Goal: Use online tool/utility

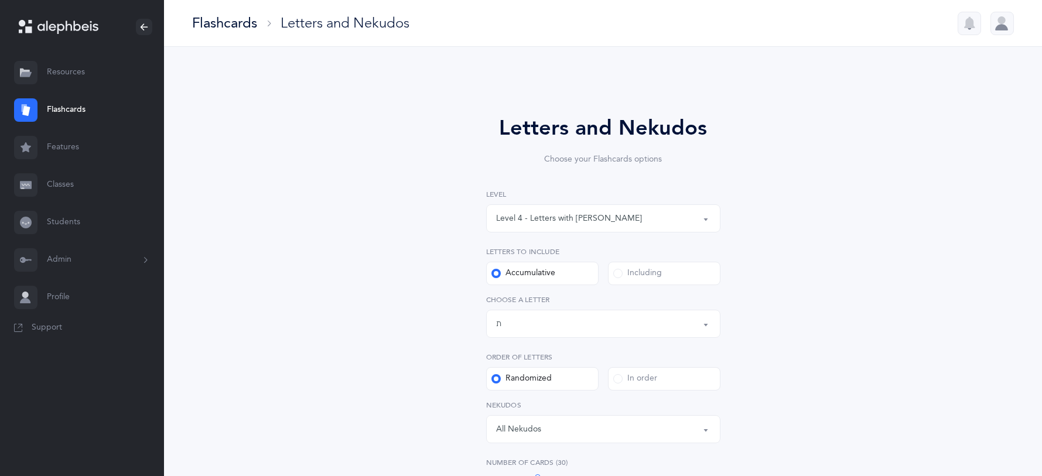
select select "4"
select select "27"
select select "single"
click at [709, 214] on button "Level 4 - Letters with [PERSON_NAME]" at bounding box center [603, 218] width 234 height 28
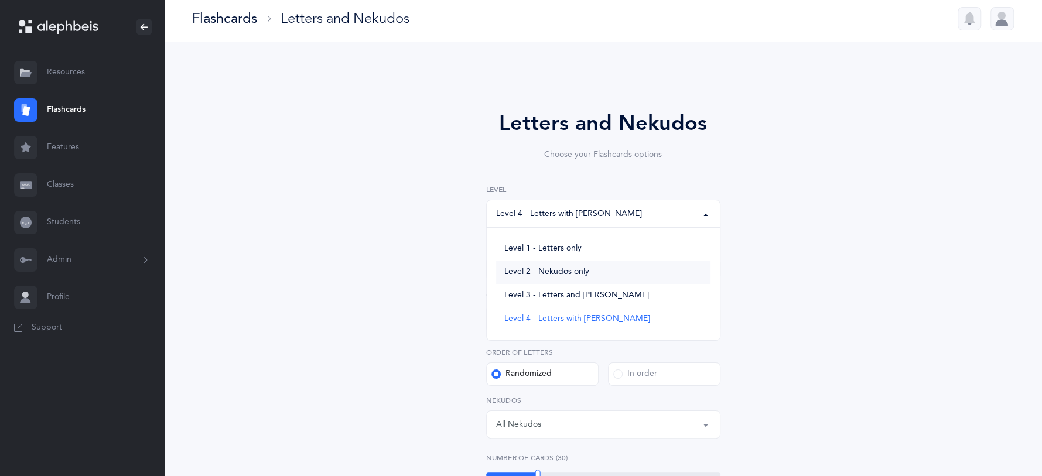
scroll to position [6, 0]
click at [703, 213] on button "Level 4 - Letters with [PERSON_NAME]" at bounding box center [603, 212] width 234 height 28
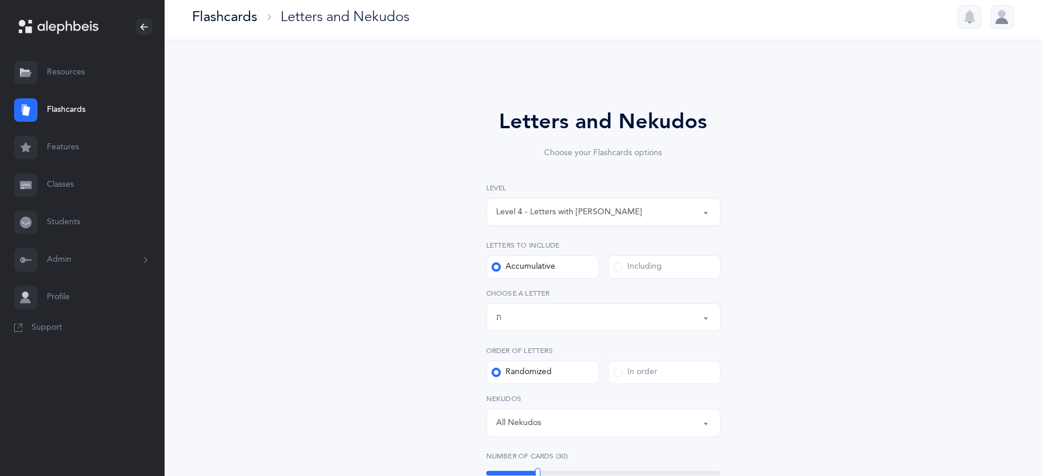
click at [600, 206] on div "Level 4 - Letters with [PERSON_NAME]" at bounding box center [569, 212] width 146 height 12
click at [593, 245] on link "Level 1 - Letters only" at bounding box center [603, 246] width 214 height 23
select select "1"
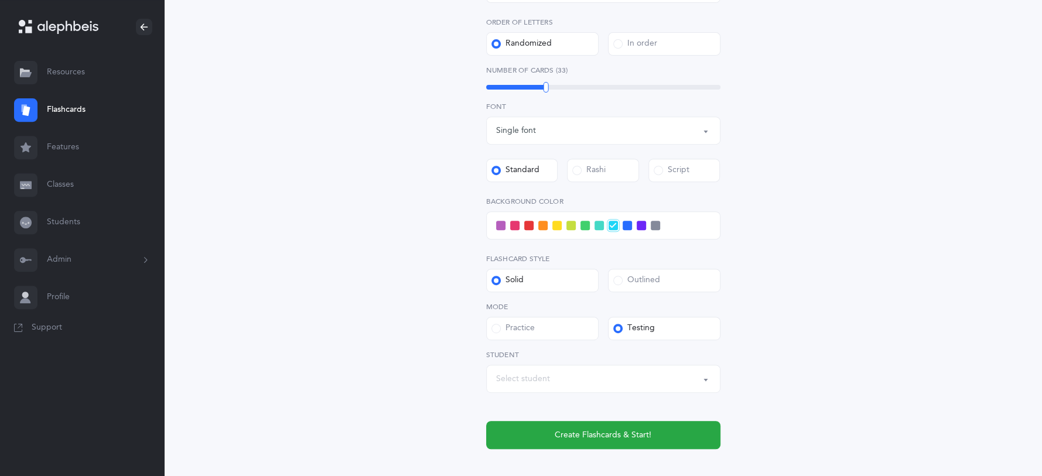
scroll to position [365, 0]
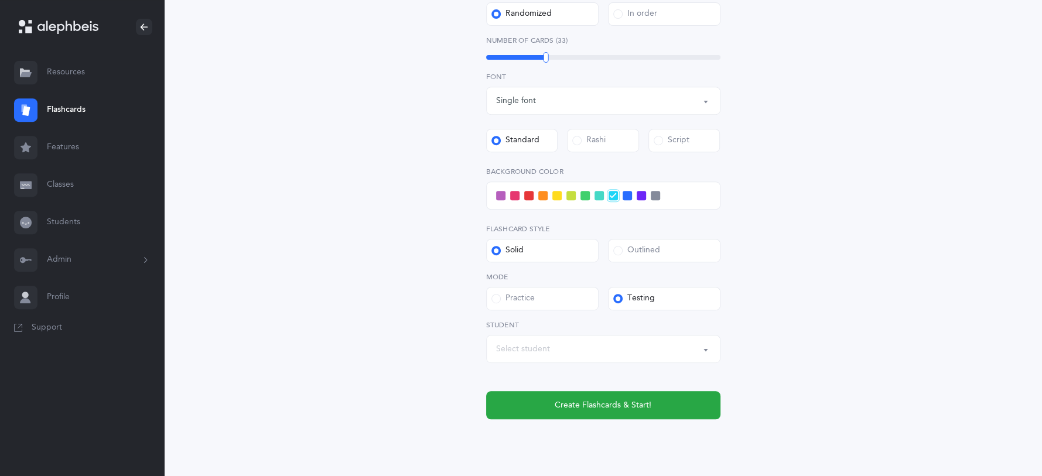
click at [708, 345] on button "Select student" at bounding box center [603, 349] width 234 height 28
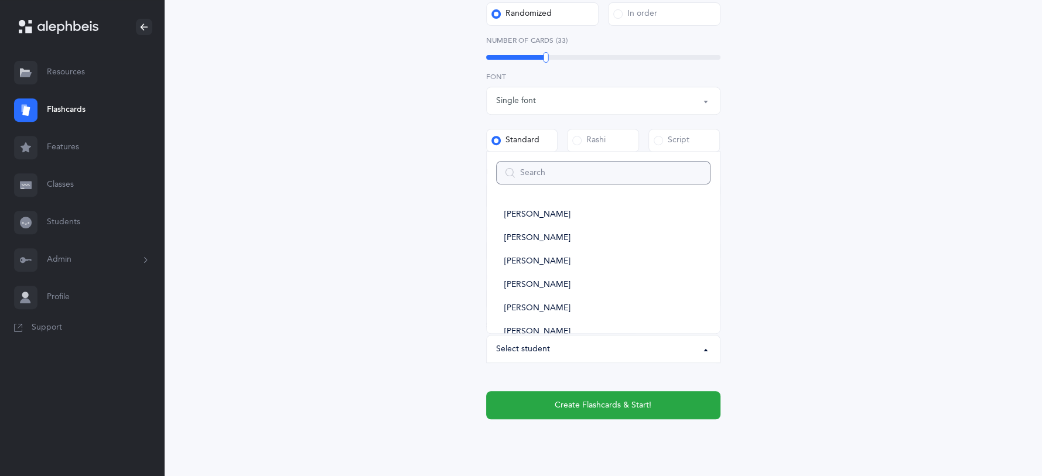
type input "n"
select select
type input "no"
select select
type input "nor"
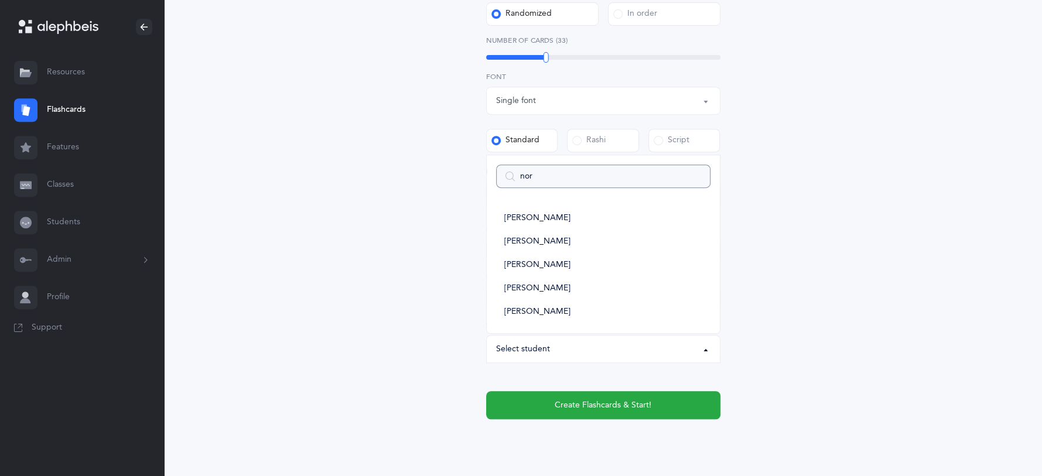
select select
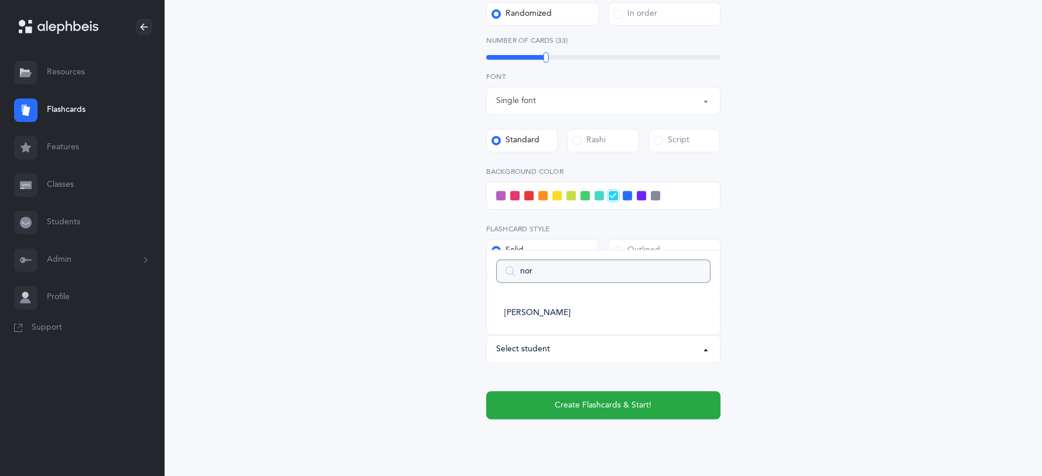
type input "nor"
click at [565, 325] on ul "[PERSON_NAME]" at bounding box center [603, 313] width 233 height 42
